Goal: Navigation & Orientation: Find specific page/section

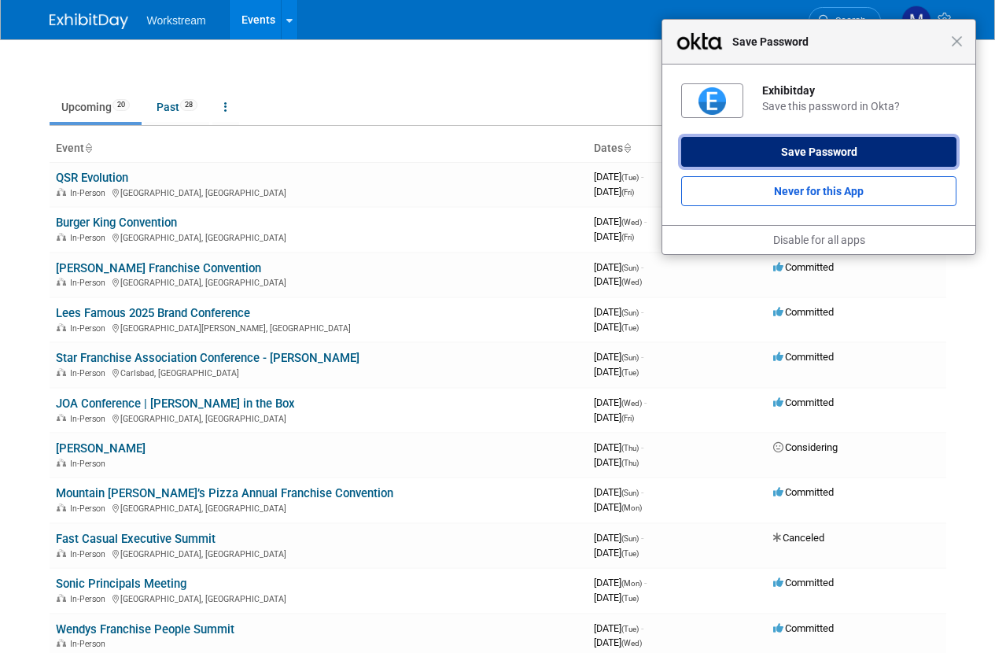
click at [783, 141] on button "Save Password" at bounding box center [818, 152] width 275 height 30
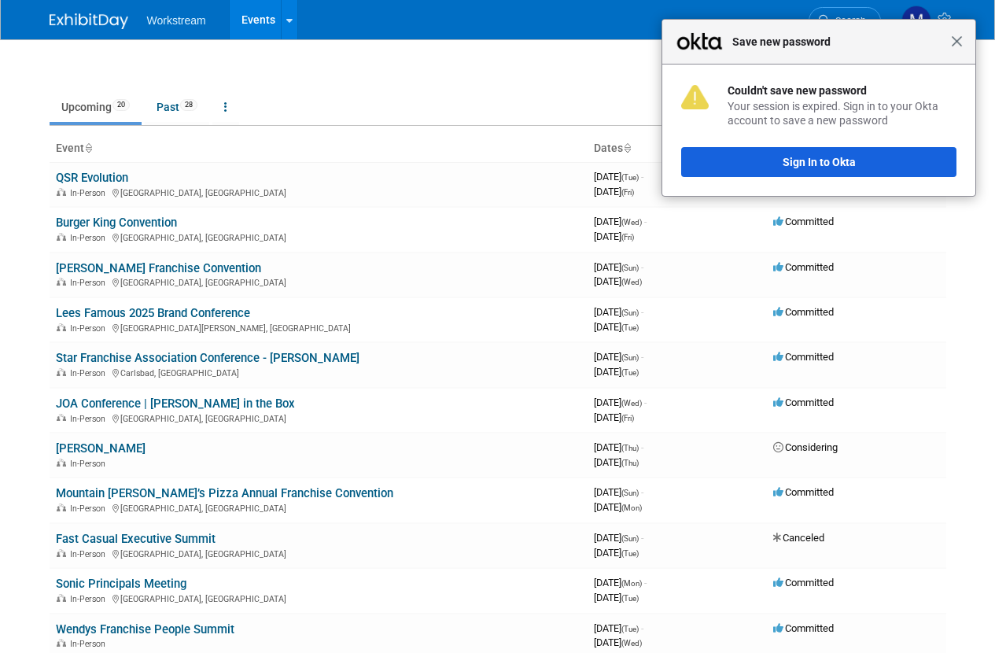
click at [956, 46] on span "Close" at bounding box center [957, 41] width 12 height 12
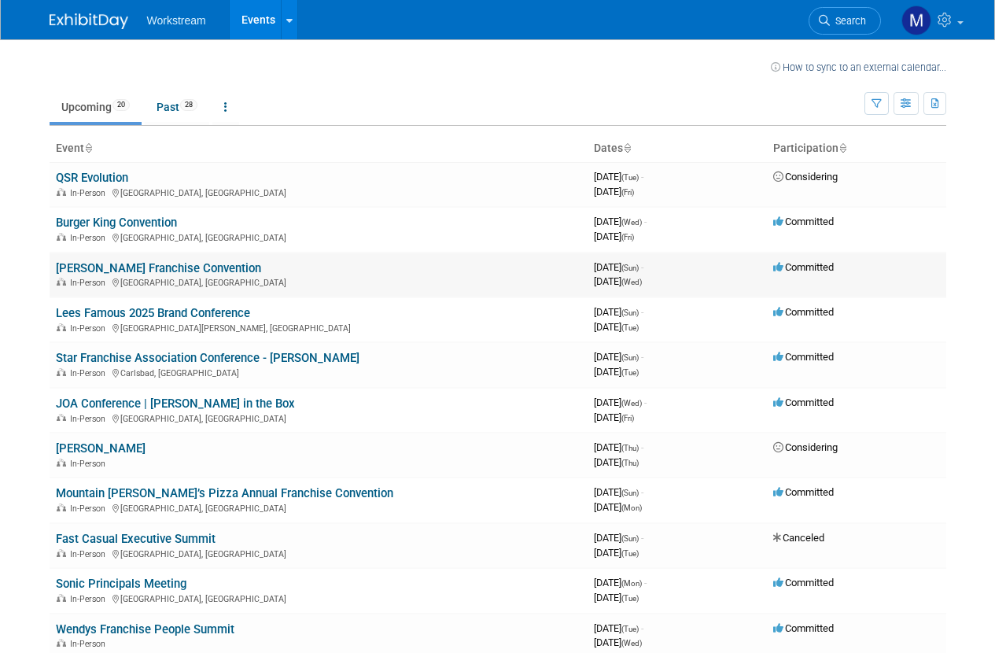
click at [227, 271] on link "[PERSON_NAME] Franchise Convention" at bounding box center [158, 268] width 205 height 14
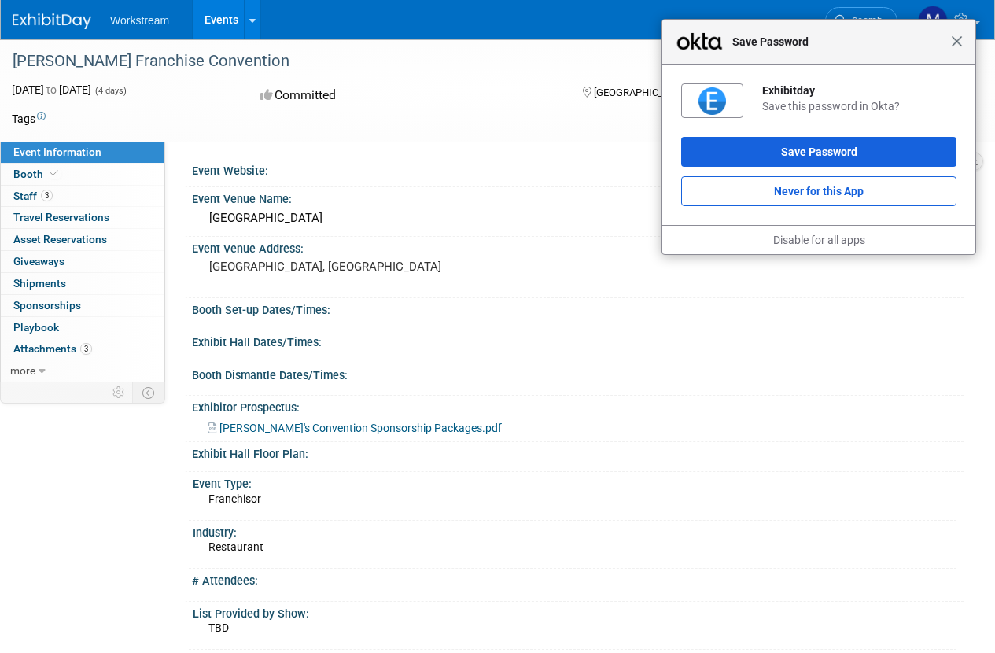
click at [957, 42] on span "Close" at bounding box center [957, 41] width 12 height 12
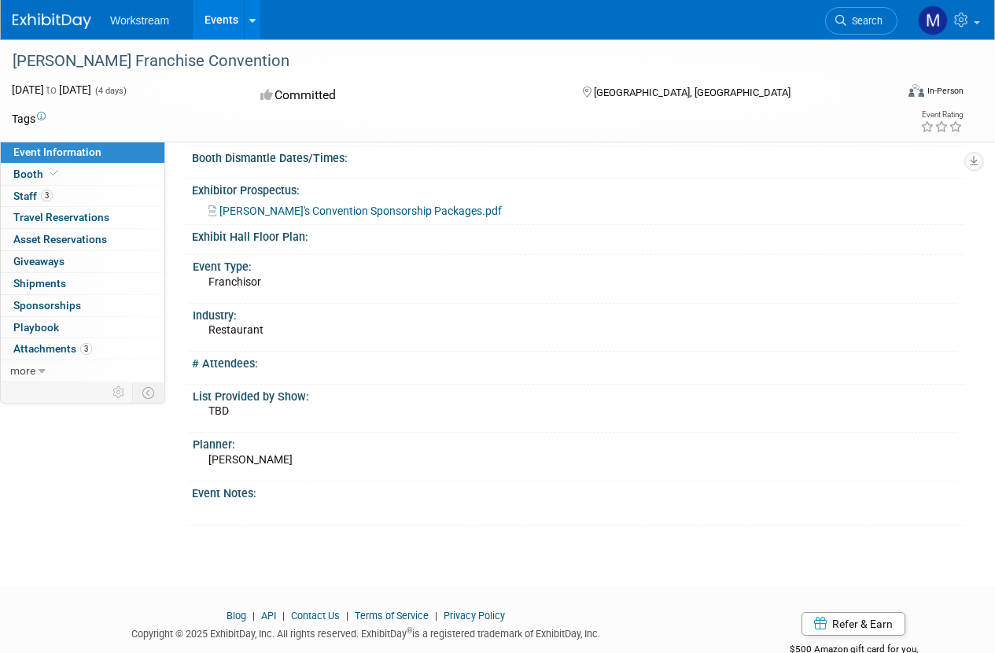
scroll to position [260, 0]
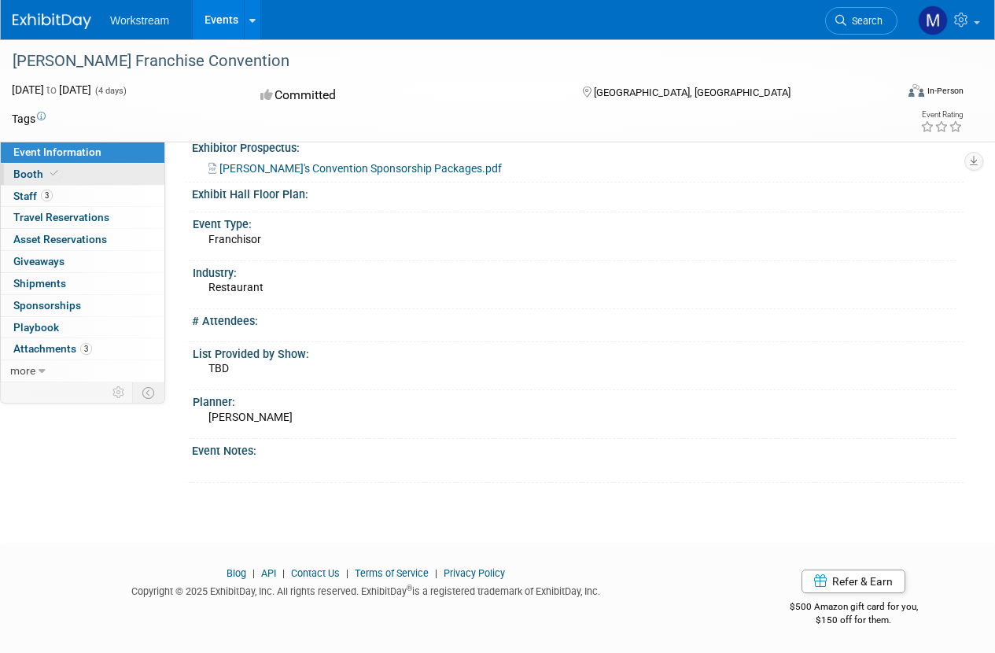
click at [74, 175] on link "Booth" at bounding box center [83, 174] width 164 height 21
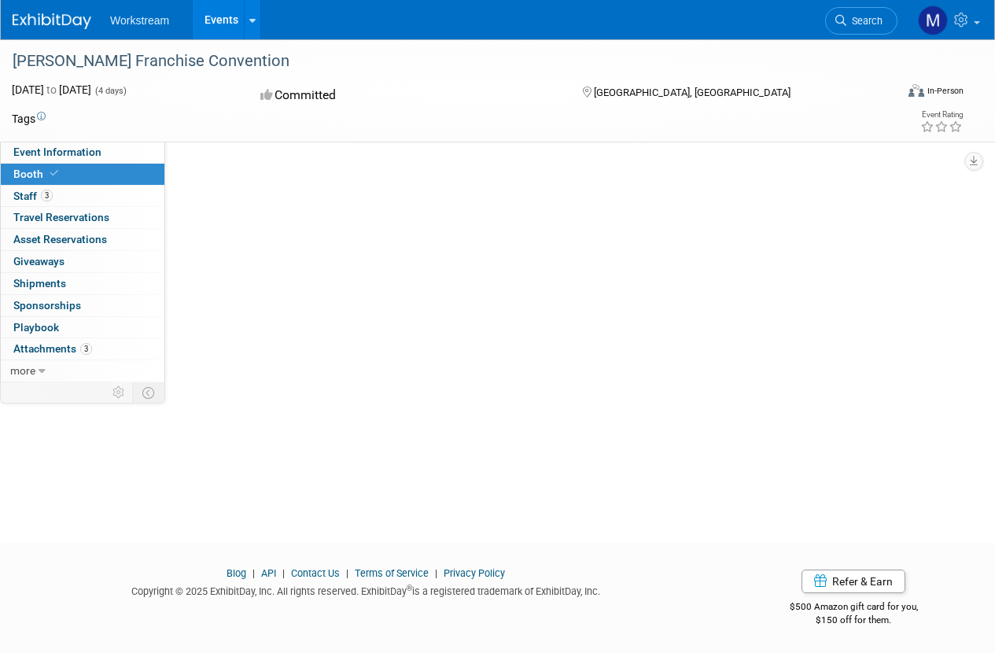
scroll to position [0, 0]
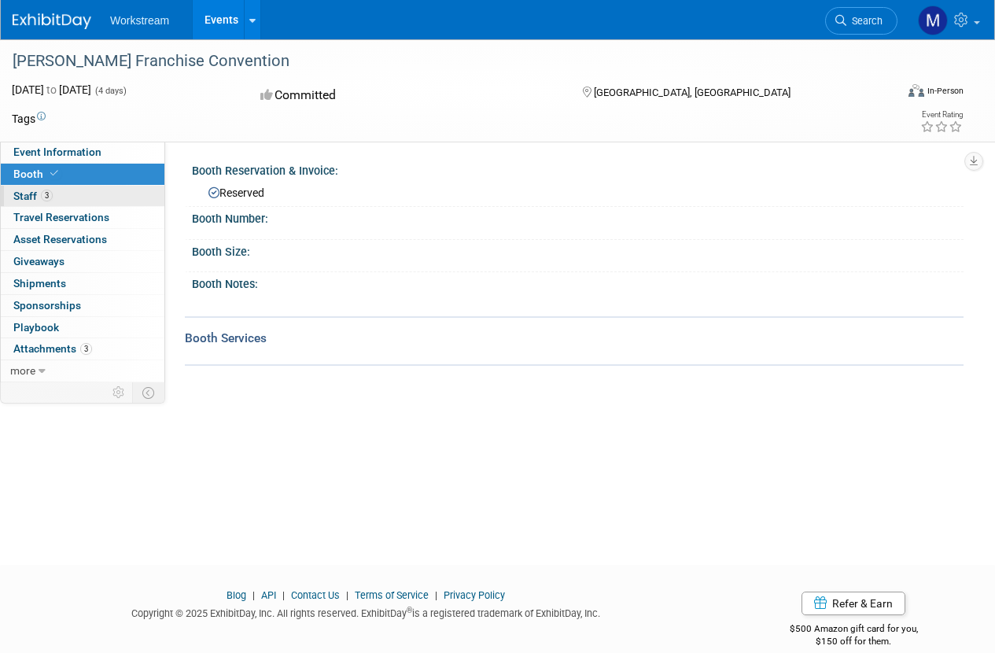
click at [103, 197] on link "3 Staff 3" at bounding box center [83, 196] width 164 height 21
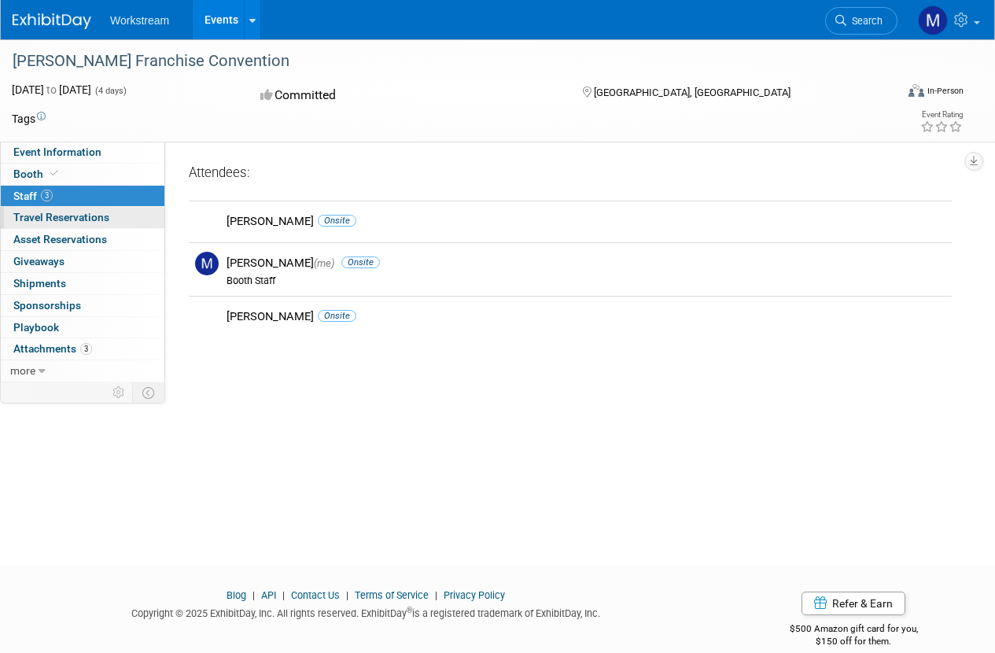
click at [120, 217] on link "0 Travel Reservations 0" at bounding box center [83, 217] width 164 height 21
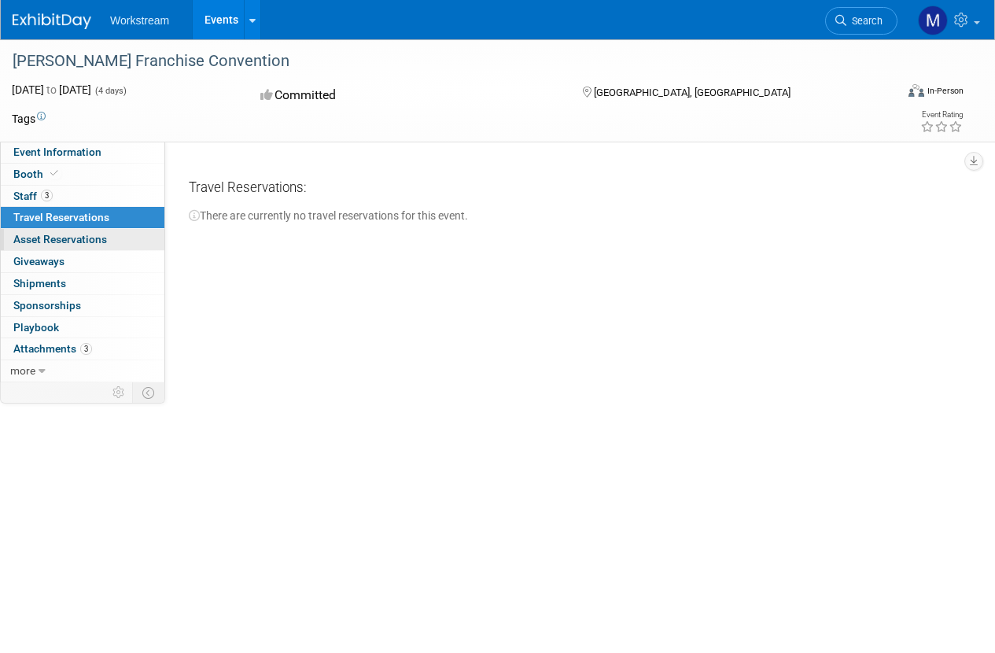
click at [109, 231] on link "0 Asset Reservations 0" at bounding box center [83, 239] width 164 height 21
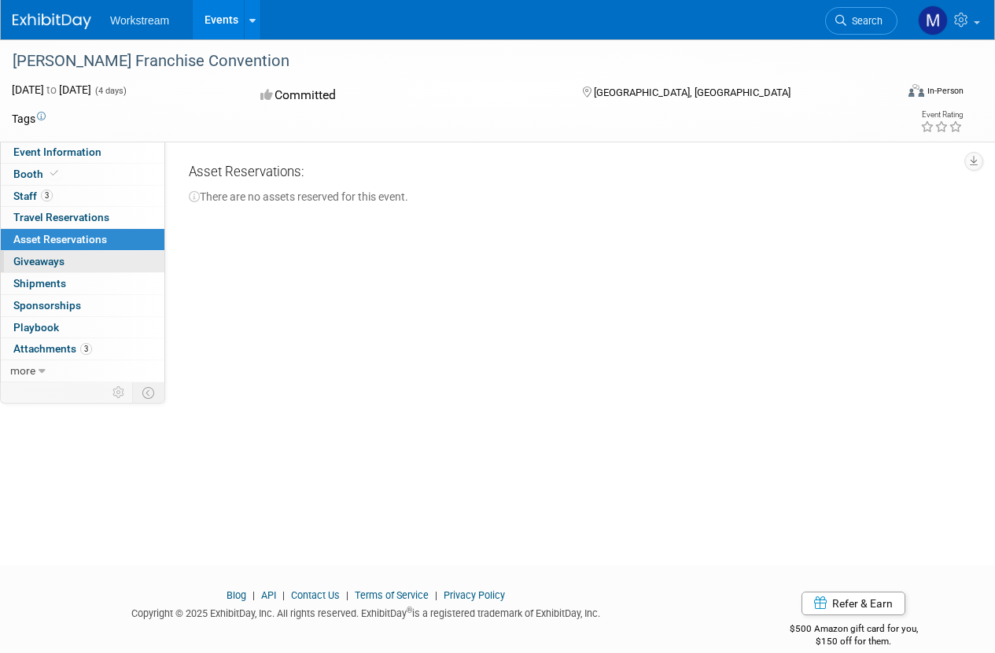
click at [101, 261] on link "0 Giveaways 0" at bounding box center [83, 261] width 164 height 21
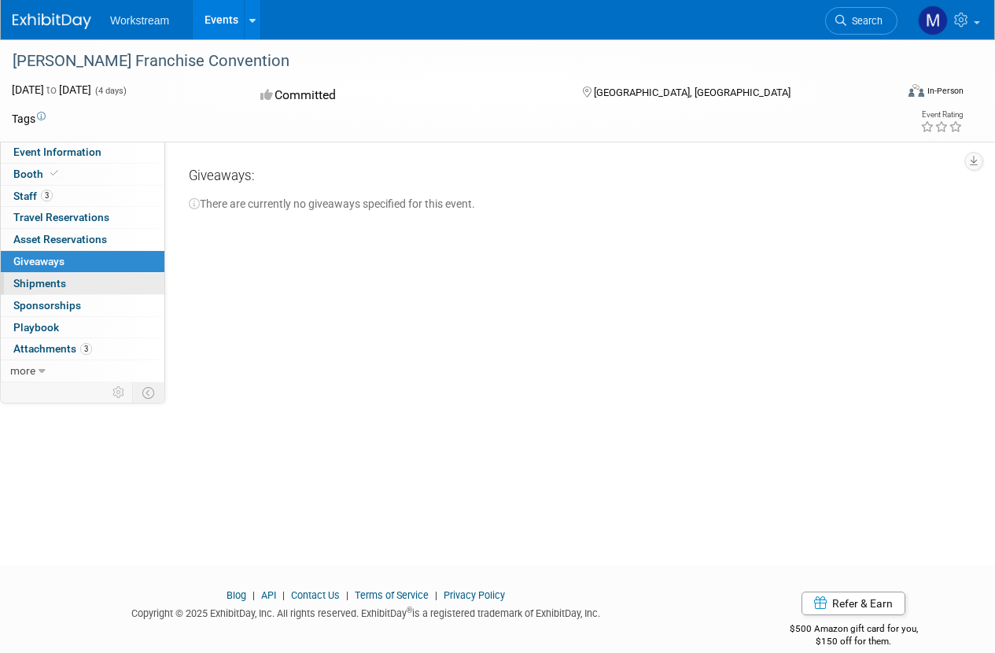
click at [90, 286] on link "0 Shipments 0" at bounding box center [83, 283] width 164 height 21
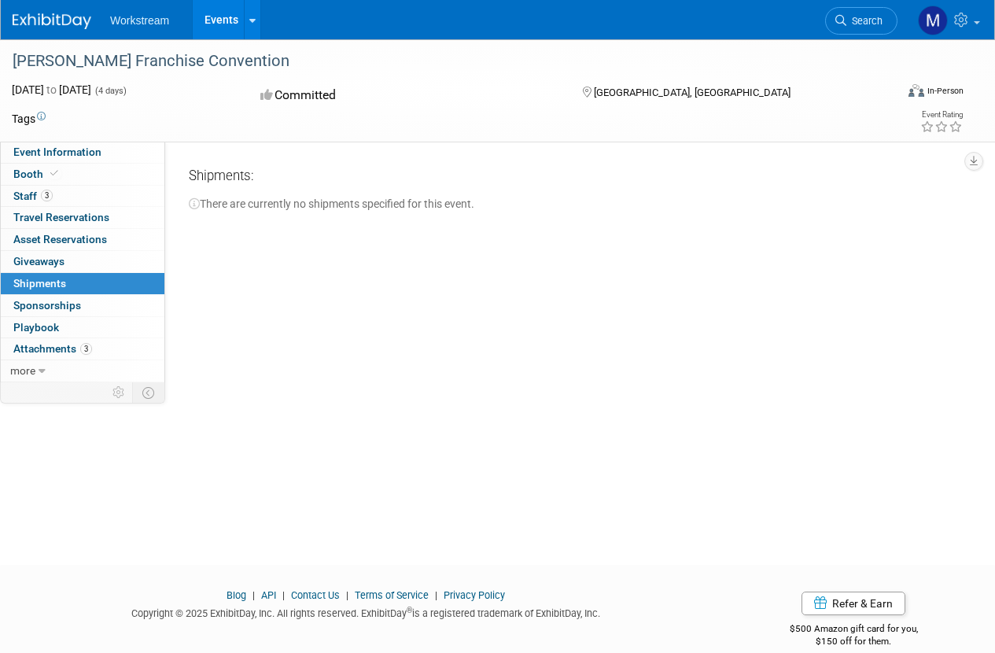
click at [87, 304] on link "0 Sponsorships 0" at bounding box center [83, 305] width 164 height 21
